Goal: Task Accomplishment & Management: Complete application form

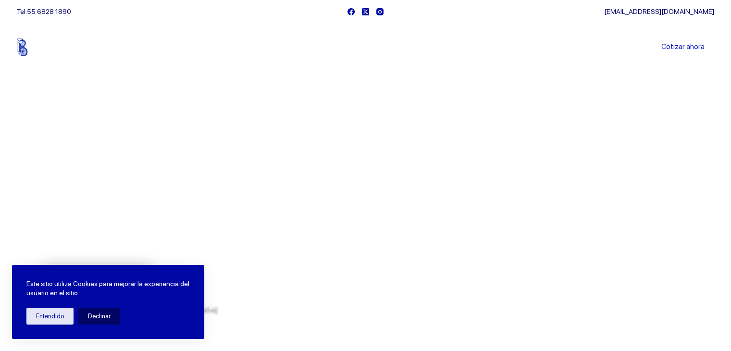
click at [346, 47] on link "Sucursales" at bounding box center [348, 47] width 60 height 0
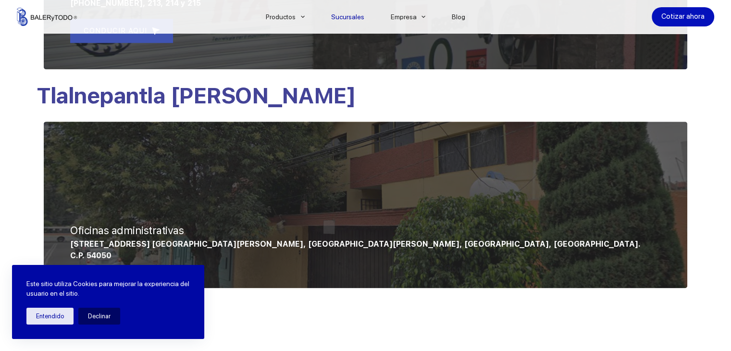
scroll to position [817, 0]
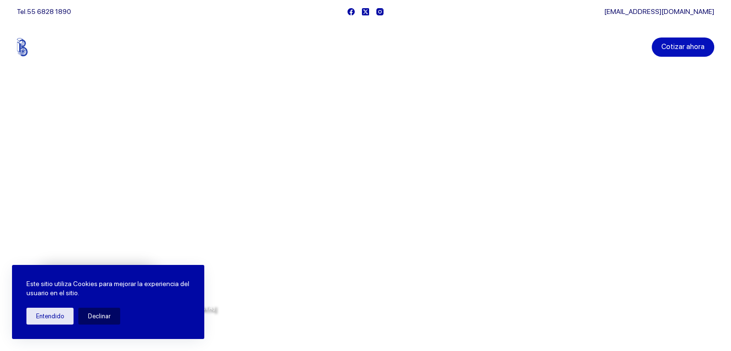
click at [697, 52] on link "Cotizar ahora" at bounding box center [683, 46] width 62 height 19
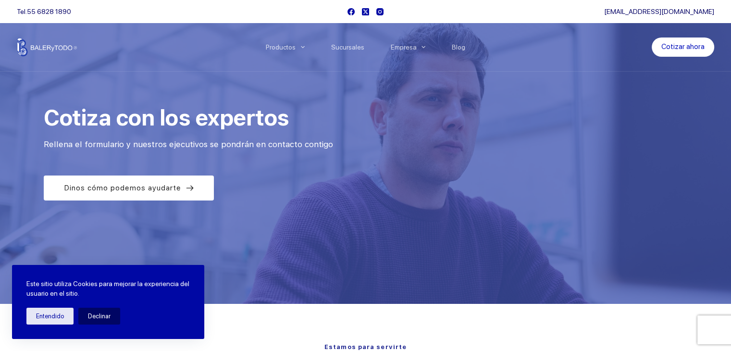
click at [42, 304] on div "Este sitio utiliza Cookies para mejorar la experiencia del usuario en el sitio.…" at bounding box center [108, 302] width 192 height 74
click at [47, 321] on button "Entendido" at bounding box center [49, 316] width 47 height 17
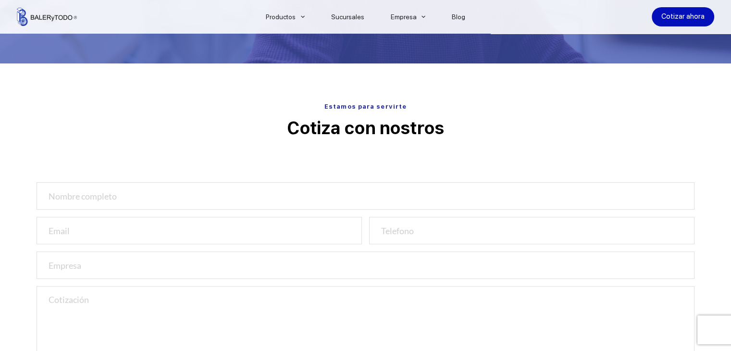
scroll to position [336, 0]
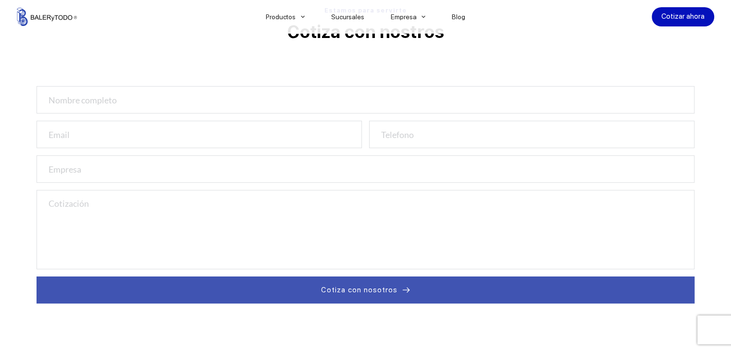
click at [294, 75] on div "Estamos para servirte Cotiza con nostros Cotiza con nosotros" at bounding box center [366, 166] width 658 height 330
click at [298, 108] on input "text" at bounding box center [366, 99] width 658 height 27
type input "Ivonne Arellano"
click at [300, 140] on input "email" at bounding box center [199, 134] width 325 height 27
type input "cliente@greenkar.mx"
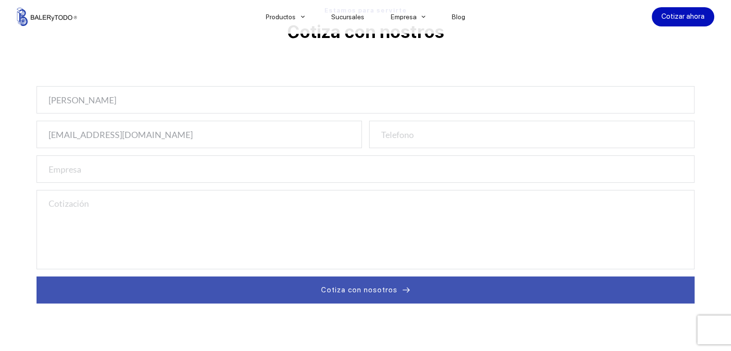
click at [516, 131] on input "number" at bounding box center [531, 134] width 325 height 27
type input "000000"
click at [487, 169] on input "text" at bounding box center [366, 168] width 658 height 27
type input "Greenkar"
click at [481, 241] on textarea at bounding box center [366, 229] width 658 height 79
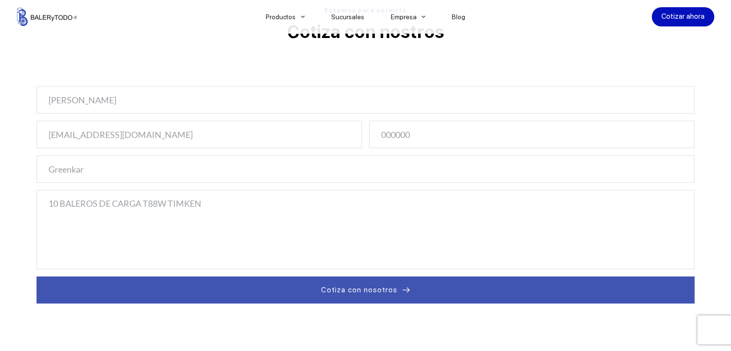
type textarea "10 BALEROS DE CARGA T88W TIMKEN"
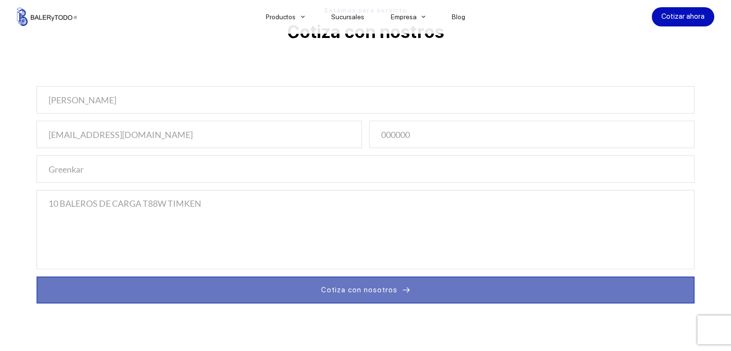
click at [299, 297] on button "Cotiza con nosotros" at bounding box center [366, 289] width 658 height 27
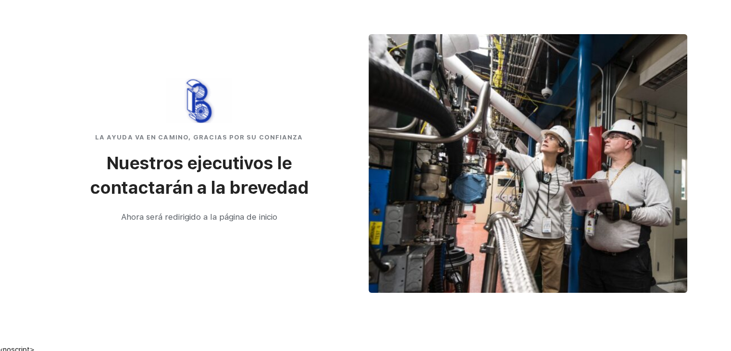
scroll to position [24, 0]
